Goal: Transaction & Acquisition: Purchase product/service

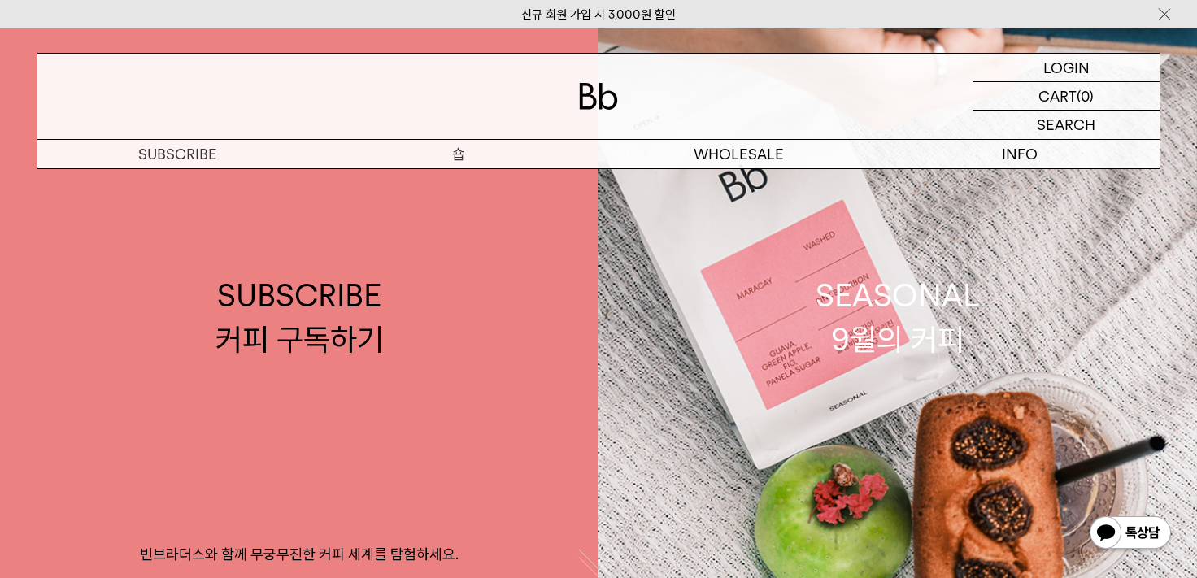
click at [458, 162] on p "숍" at bounding box center [458, 154] width 280 height 28
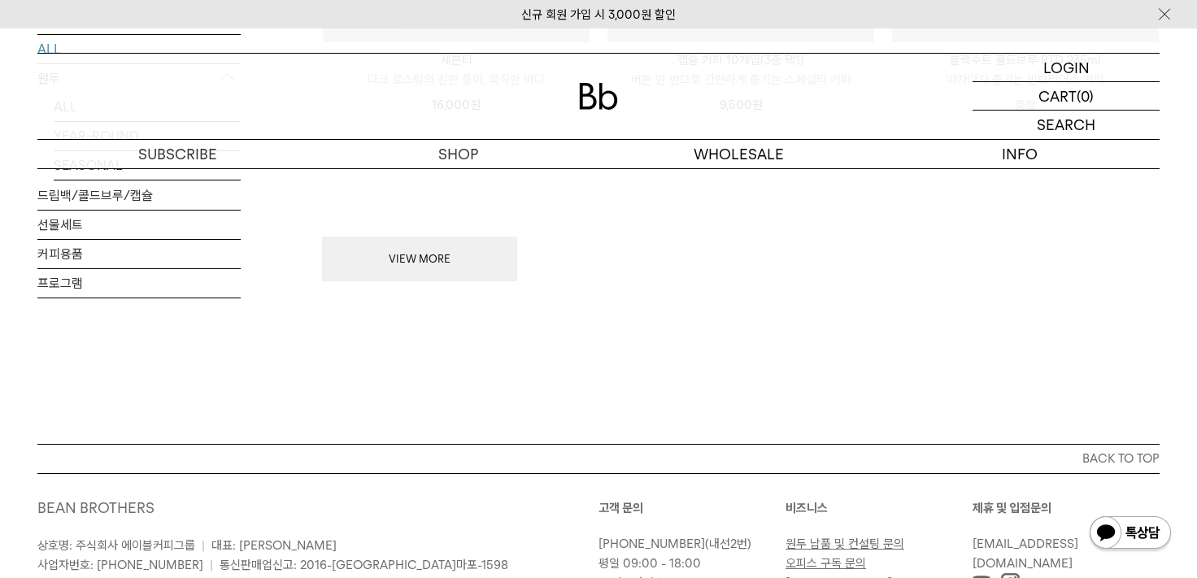
scroll to position [2367, 0]
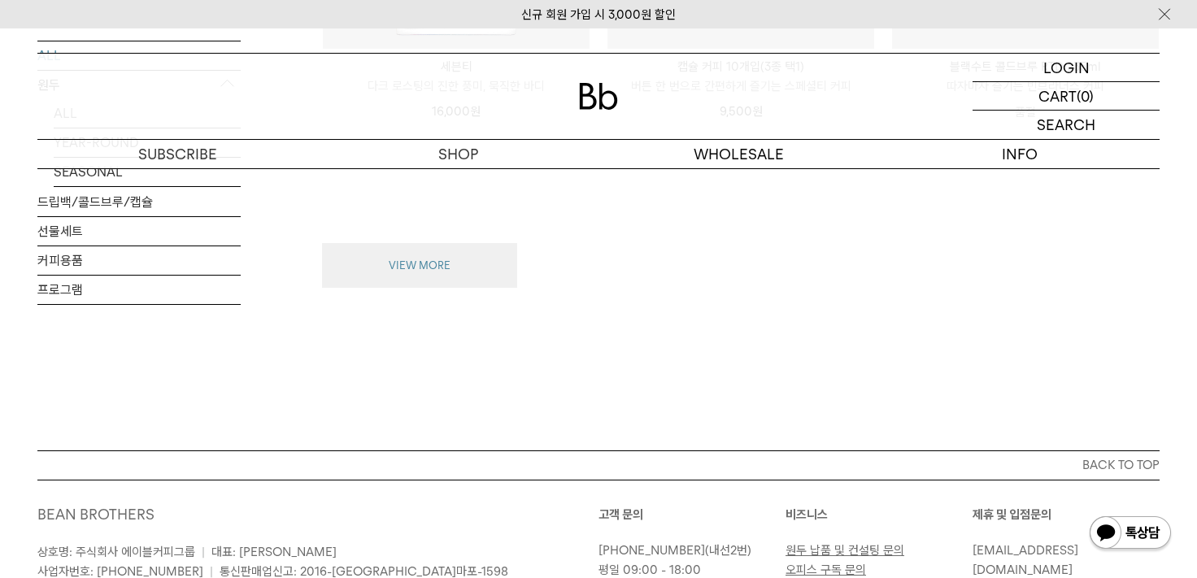
click at [392, 245] on button "VIEW MORE" at bounding box center [419, 266] width 195 height 46
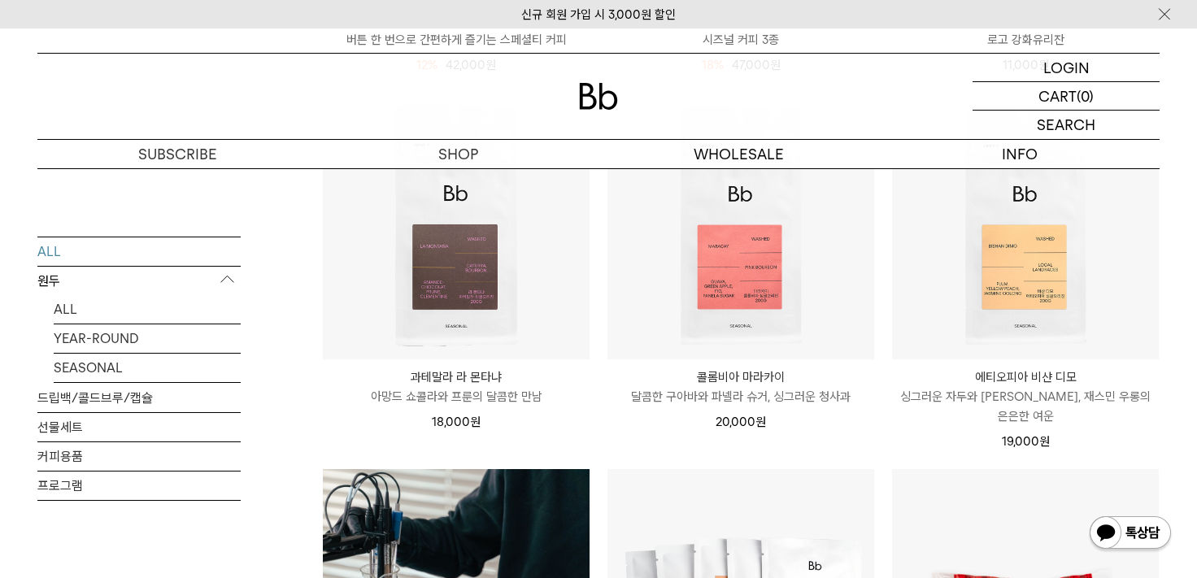
scroll to position [1229, 0]
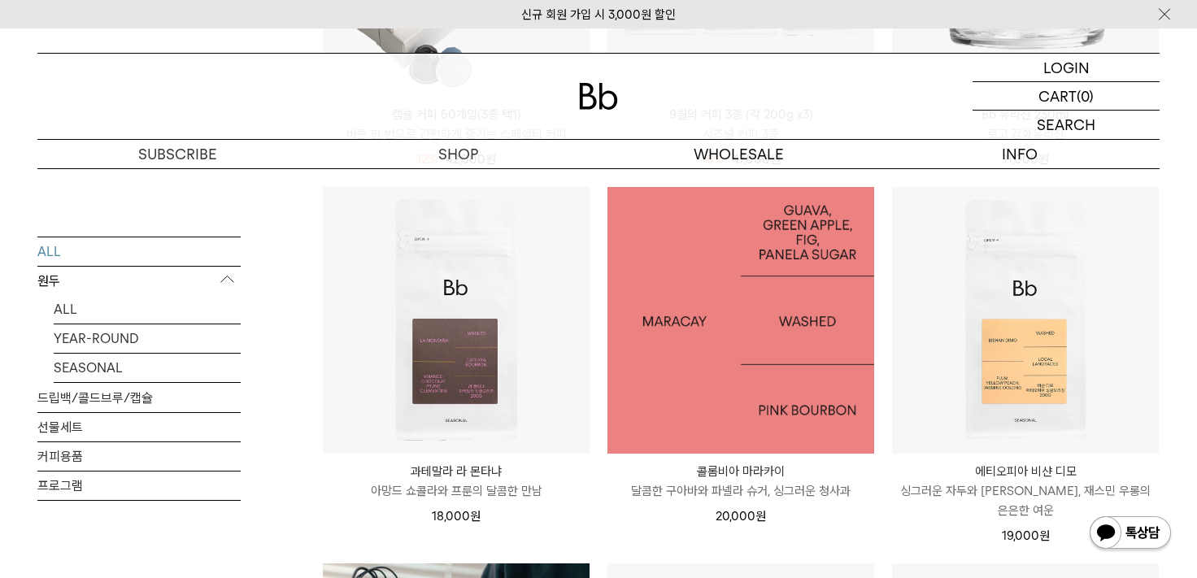
click at [742, 329] on img at bounding box center [740, 320] width 267 height 267
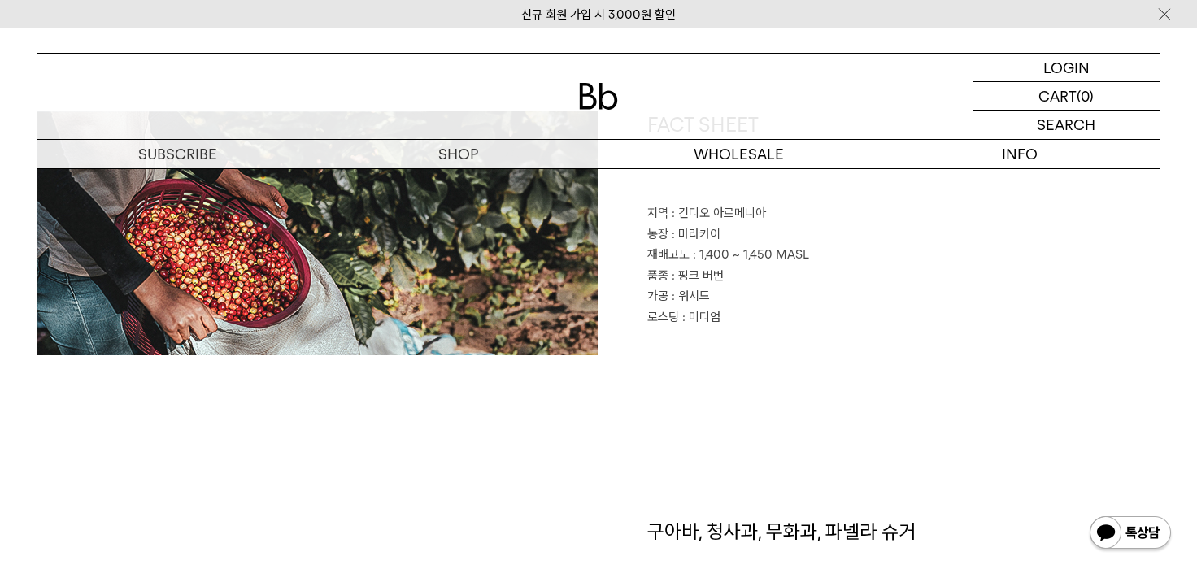
scroll to position [1138, 0]
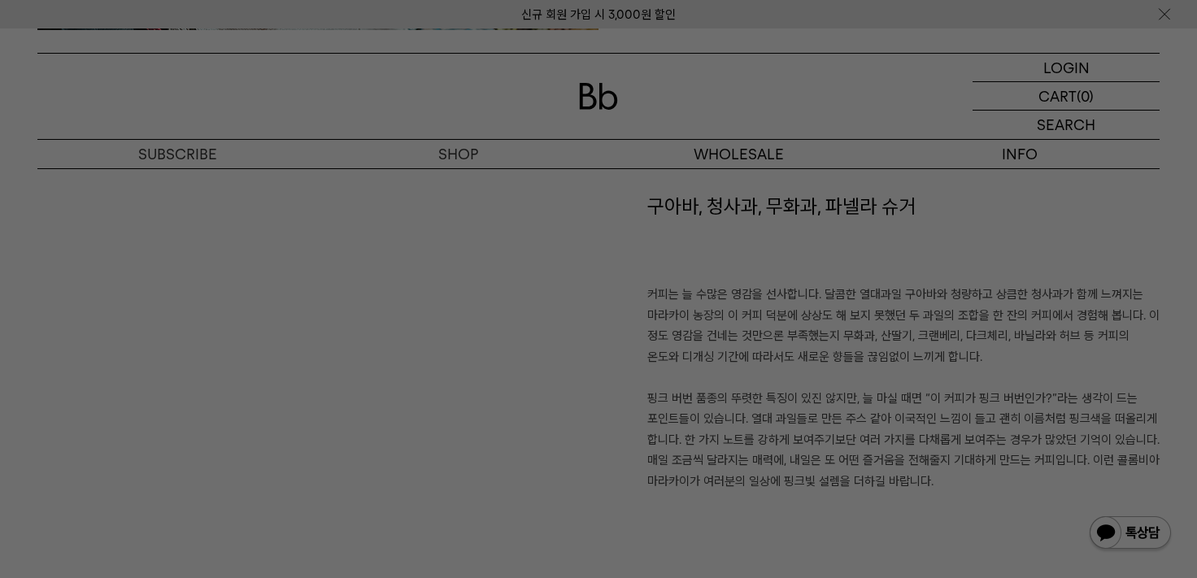
click at [695, 332] on div at bounding box center [598, 289] width 1197 height 578
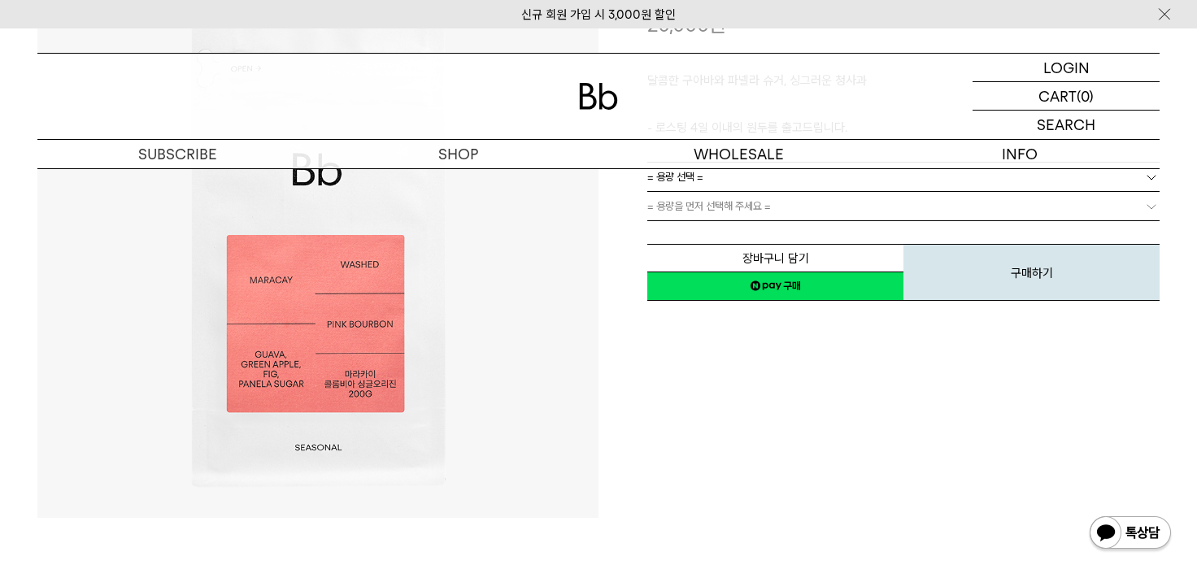
scroll to position [0, 0]
